Goal: Task Accomplishment & Management: Manage account settings

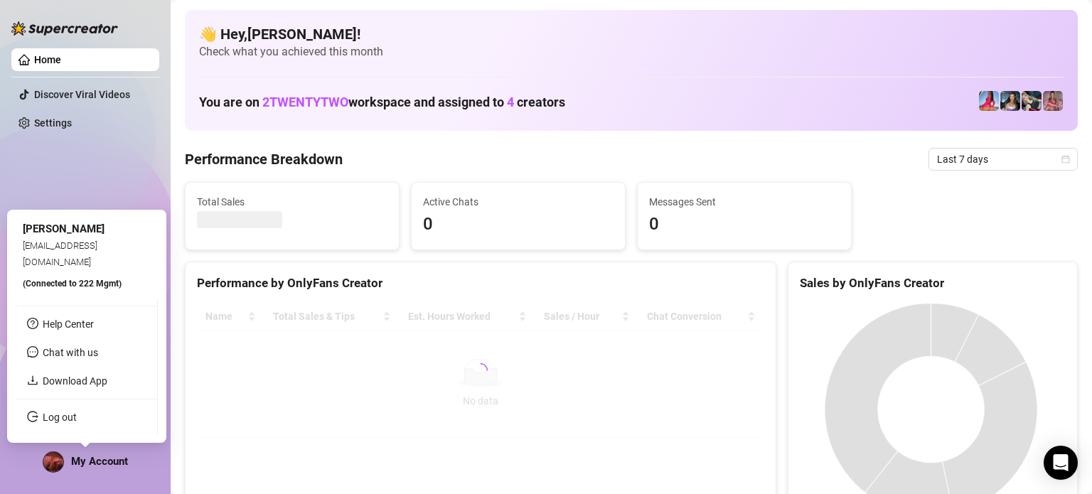
click at [75, 461] on span "My Account" at bounding box center [99, 461] width 57 height 13
click at [70, 412] on link "Log out" at bounding box center [60, 417] width 34 height 11
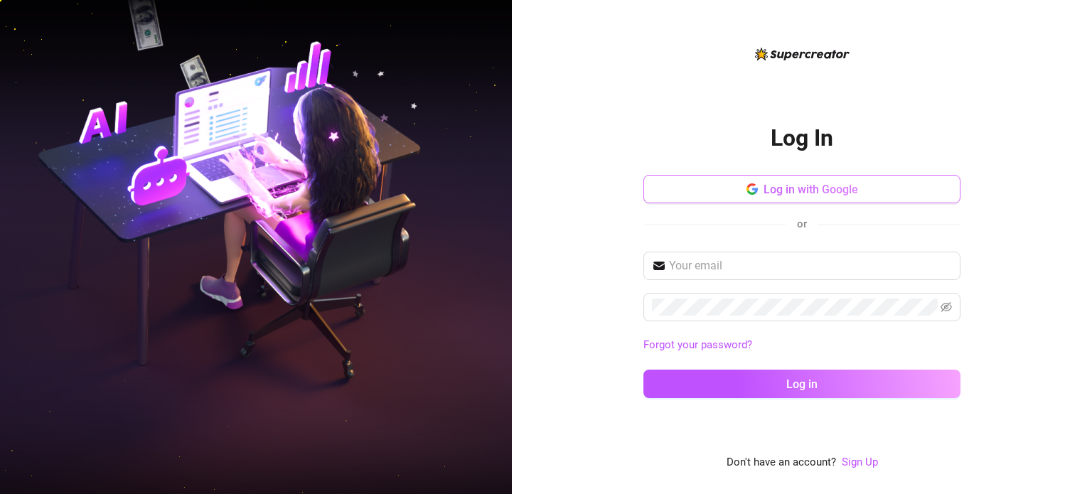
click at [796, 181] on button "Log in with Google" at bounding box center [801, 189] width 317 height 28
click at [899, 48] on div "Log In Log in with Google or Forgot your password? Log in Don't have an account…" at bounding box center [801, 258] width 317 height 426
